Goal: Information Seeking & Learning: Find specific page/section

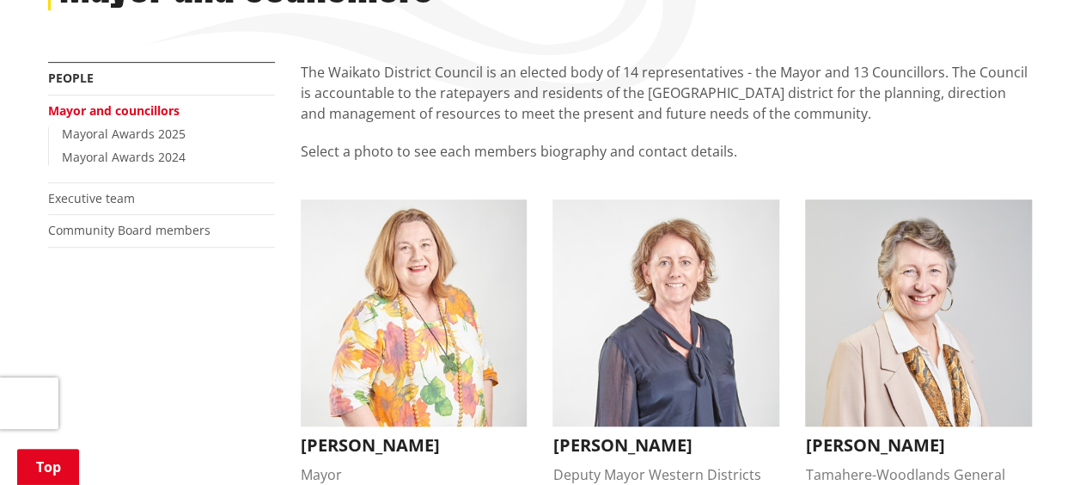
scroll to position [601, 0]
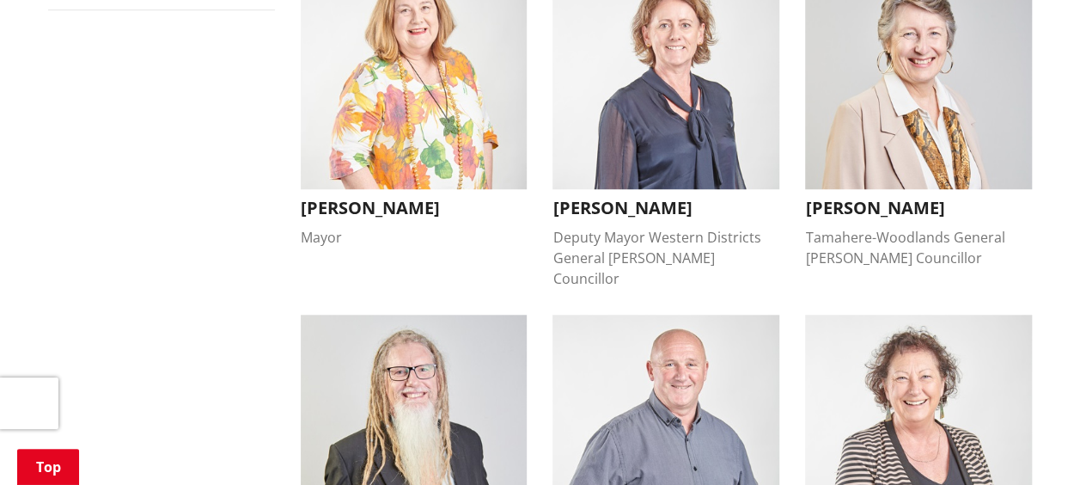
click at [665, 227] on div "Deputy Mayor Western Districts General [PERSON_NAME] Councillor" at bounding box center [665, 258] width 227 height 62
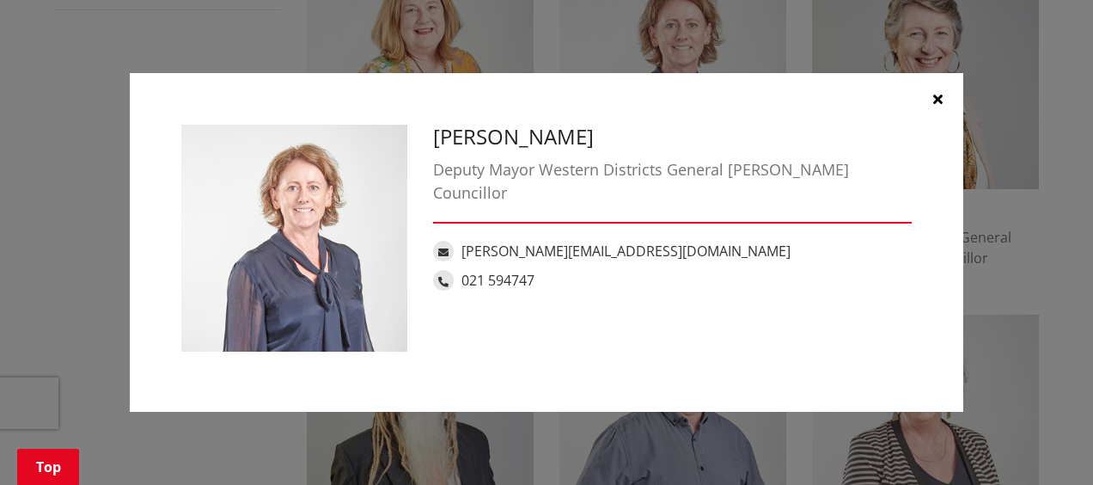
click at [944, 103] on button "button" at bounding box center [938, 99] width 52 height 52
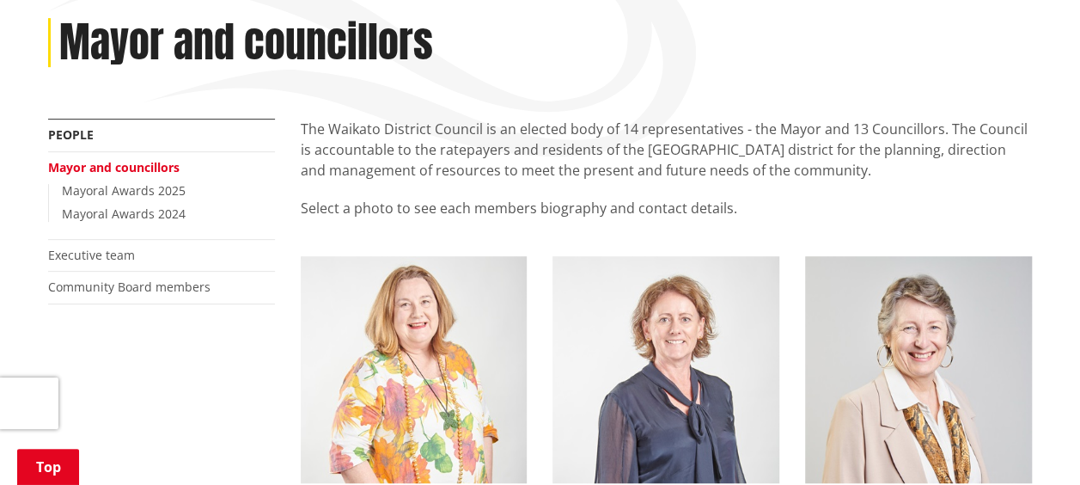
scroll to position [344, 0]
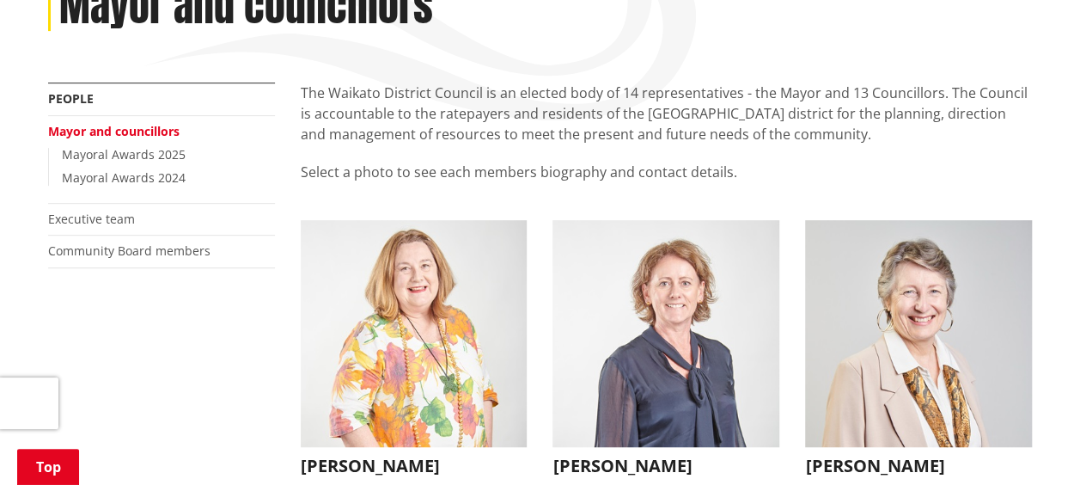
click at [680, 308] on img "button" at bounding box center [665, 333] width 227 height 227
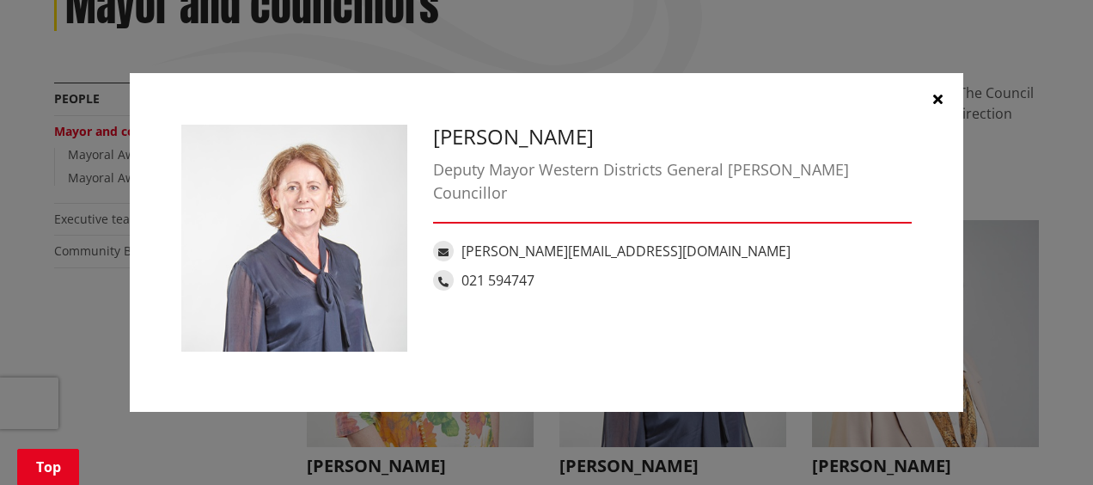
click at [729, 172] on div "Deputy Mayor Western Districts General [PERSON_NAME] Councillor" at bounding box center [672, 181] width 479 height 46
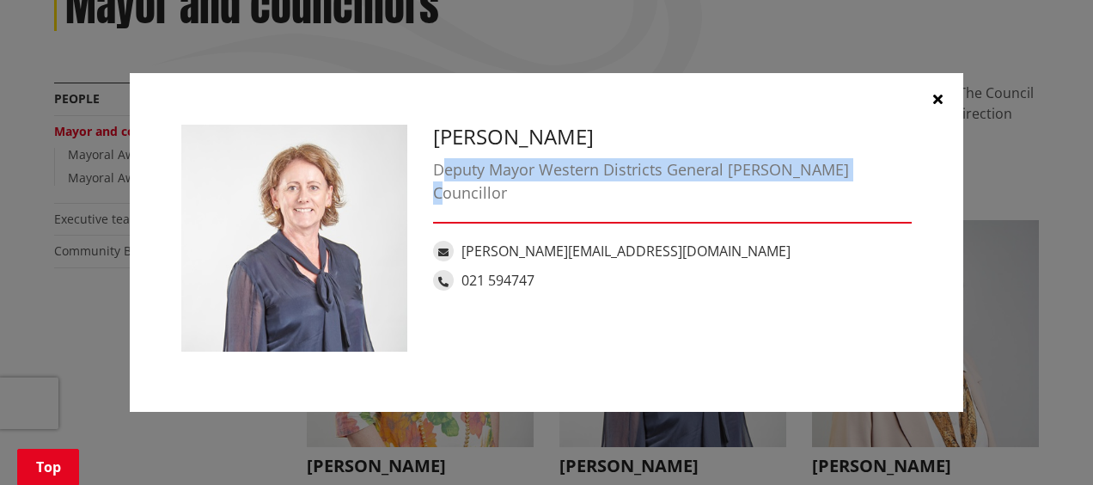
drag, startPoint x: 840, startPoint y: 173, endPoint x: 439, endPoint y: 171, distance: 401.2
click at [439, 171] on div "Deputy Mayor Western Districts General [PERSON_NAME] Councillor" at bounding box center [672, 181] width 479 height 46
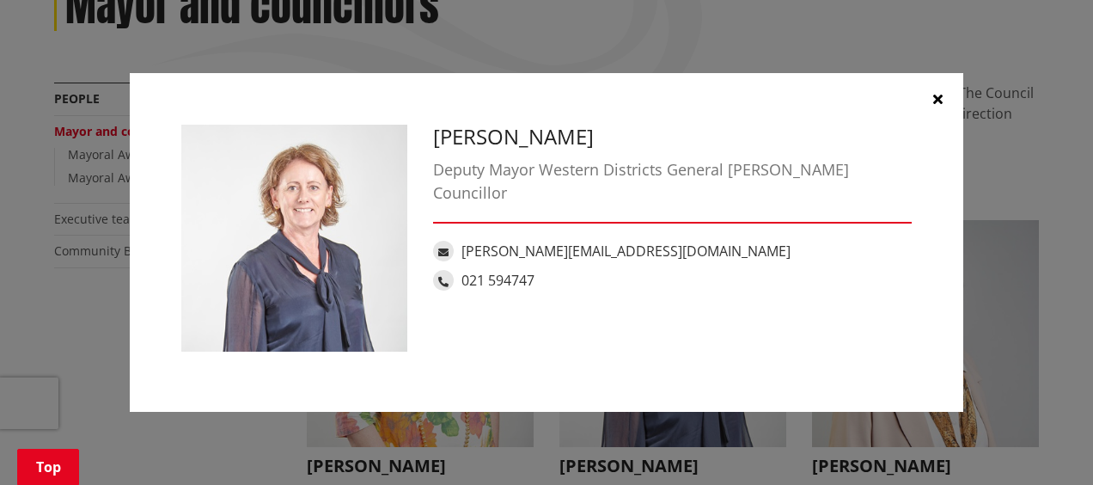
click at [649, 345] on div "[PERSON_NAME] Deputy Mayor Western Districts General [PERSON_NAME] Councillor […" at bounding box center [546, 242] width 756 height 235
click at [936, 101] on icon "button" at bounding box center [937, 99] width 9 height 14
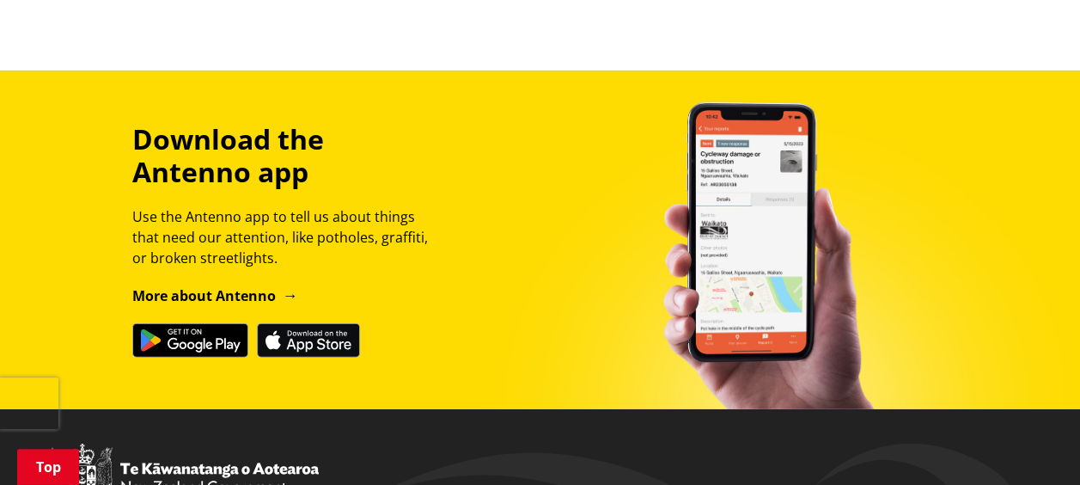
scroll to position [1948, 0]
